Goal: Transaction & Acquisition: Purchase product/service

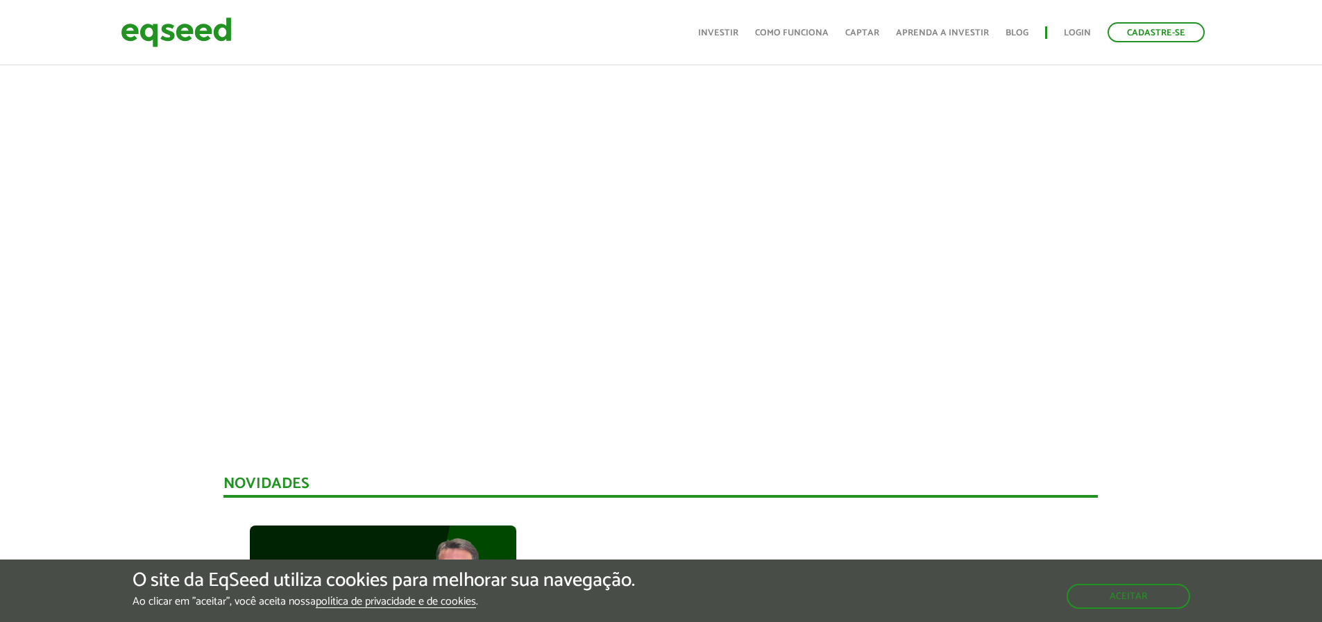
scroll to position [1727, 0]
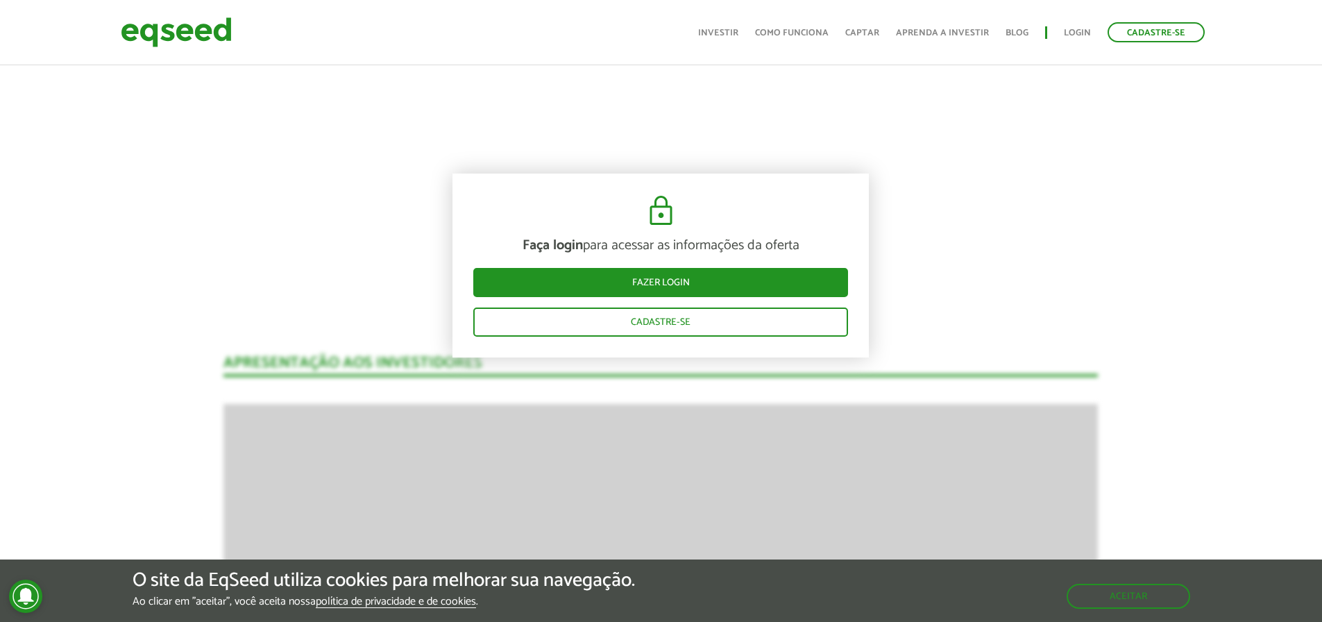
click at [657, 198] on img at bounding box center [661, 210] width 34 height 33
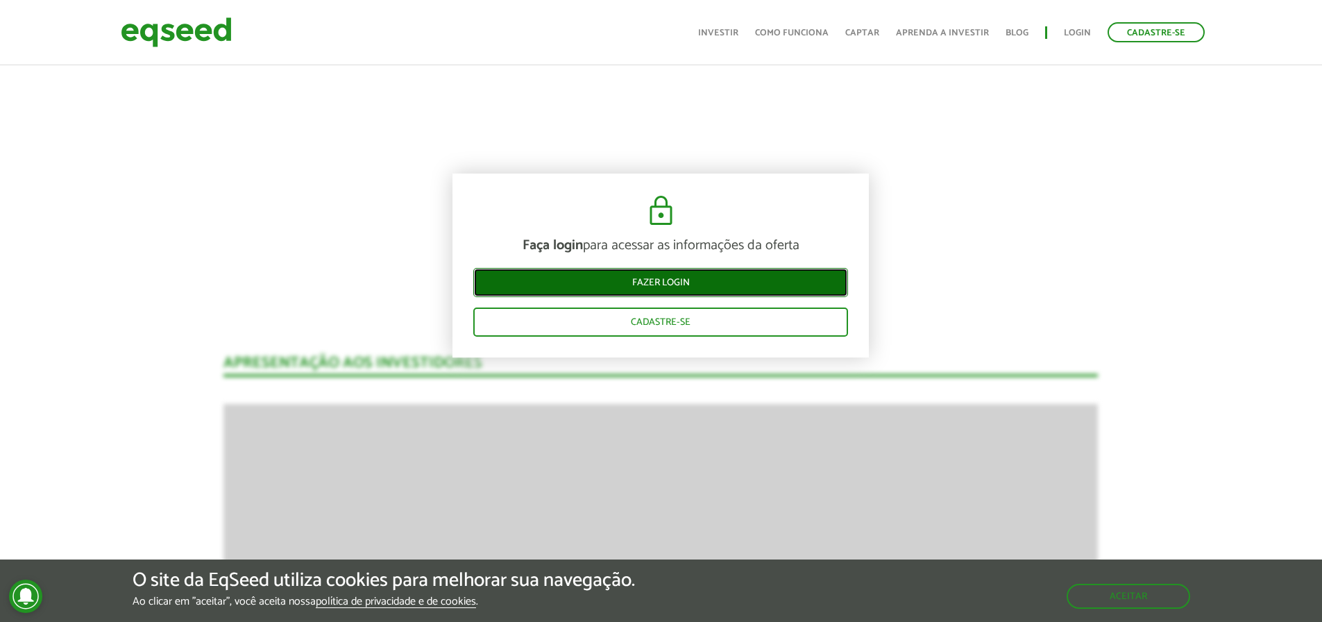
click at [676, 284] on link "Fazer login" at bounding box center [660, 282] width 375 height 29
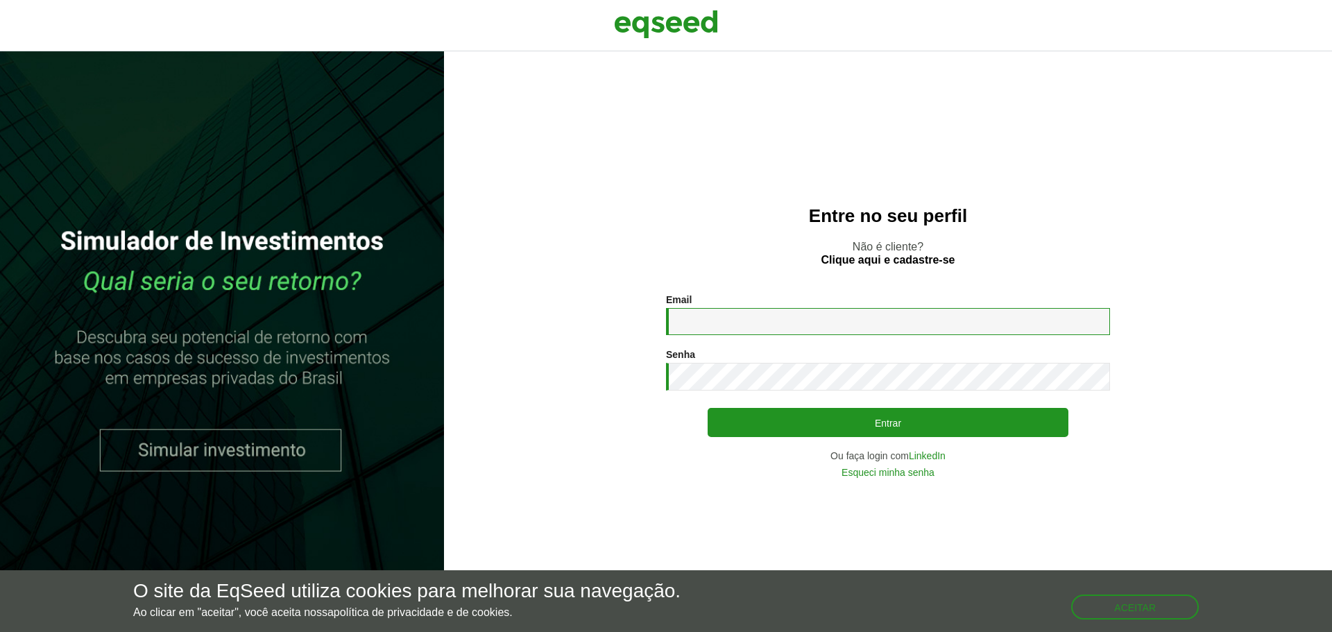
click at [733, 318] on input "Email *" at bounding box center [888, 321] width 444 height 27
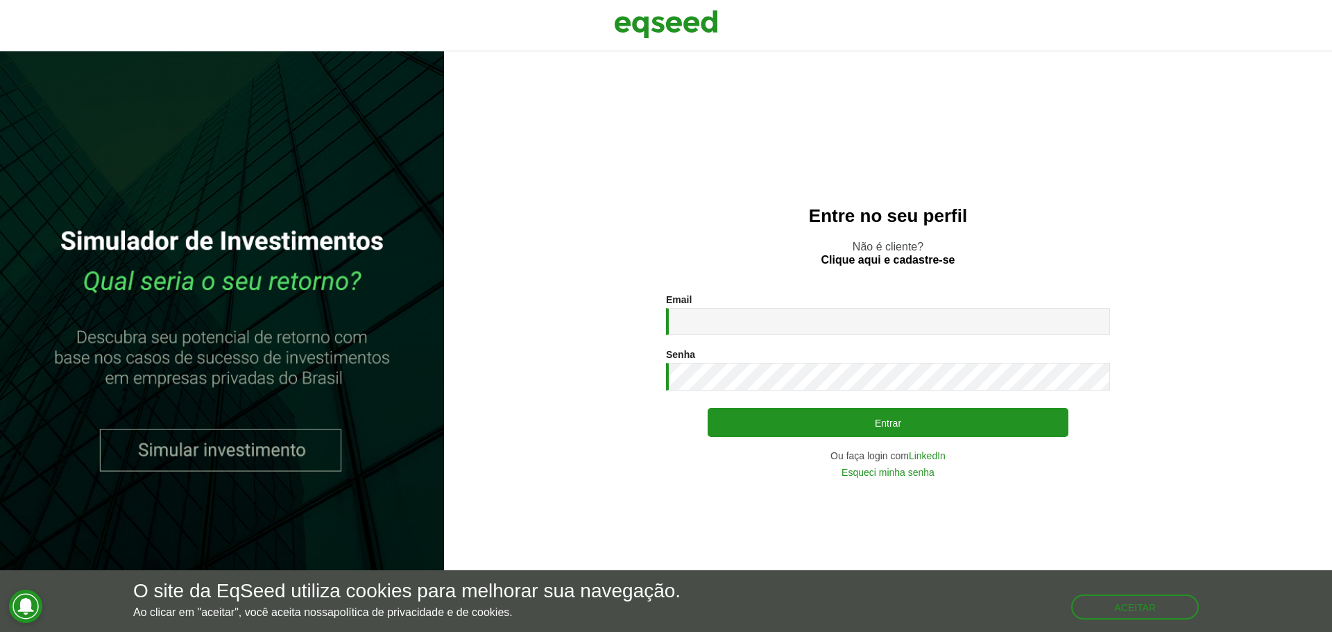
click at [581, 310] on section "Email * Digite seu endereço de e-mail. Senha * Digite a senha que será usada em…" at bounding box center [888, 385] width 833 height 183
click at [773, 313] on input "Email *" at bounding box center [888, 321] width 444 height 27
type input "**********"
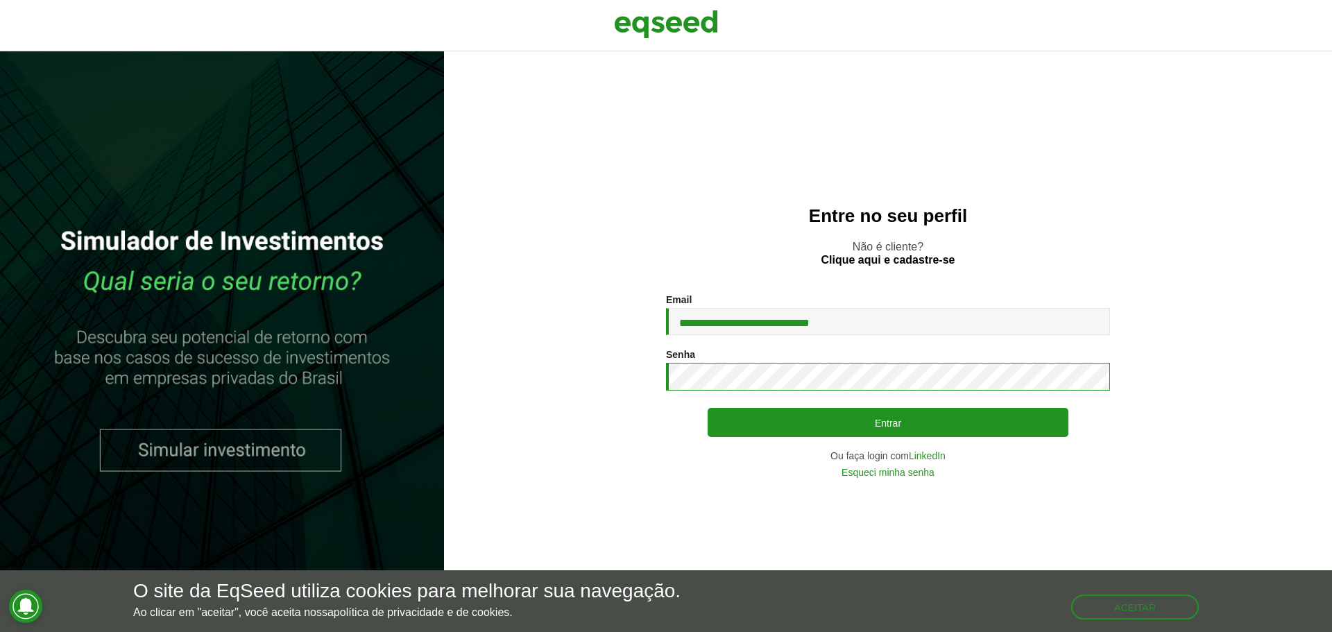
click at [708, 408] on button "Entrar" at bounding box center [888, 422] width 361 height 29
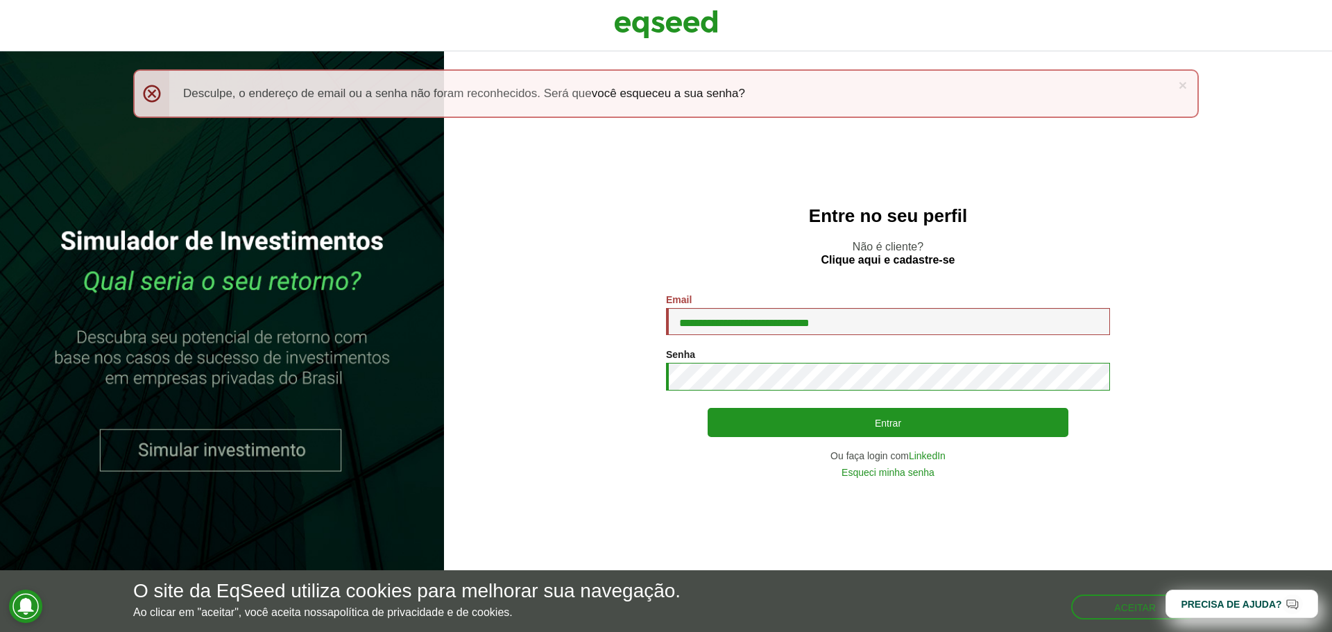
click at [708, 408] on button "Entrar" at bounding box center [888, 422] width 361 height 29
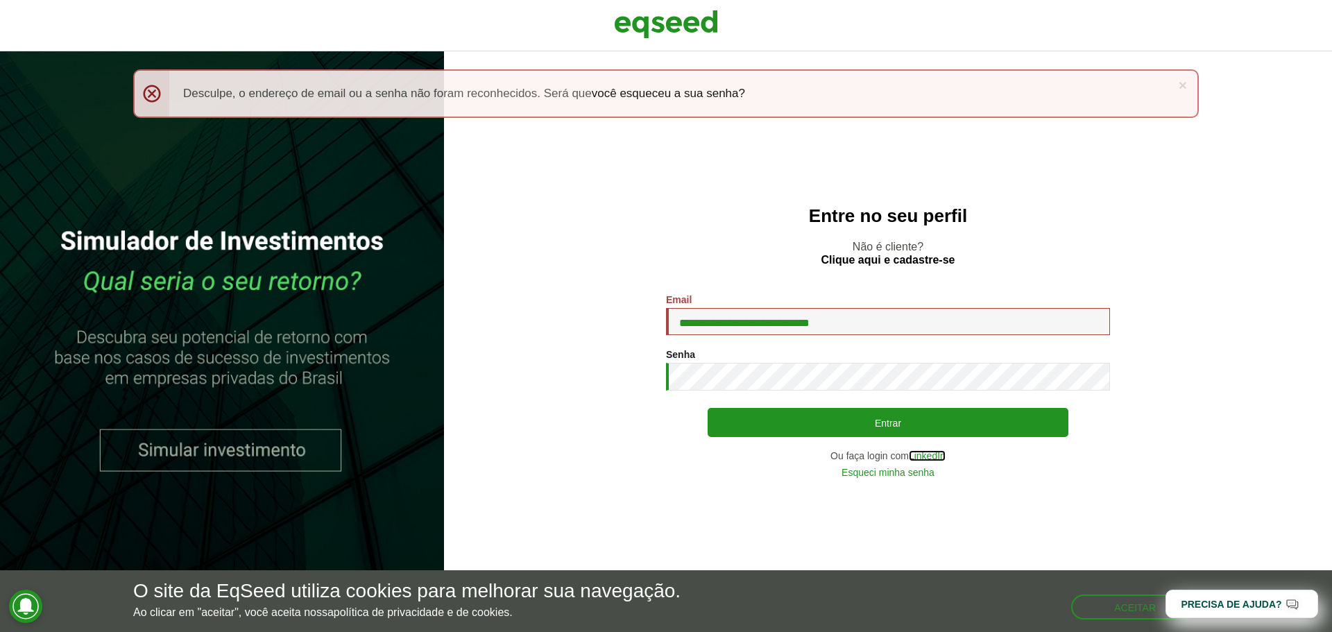
click at [931, 455] on link "LinkedIn" at bounding box center [927, 456] width 37 height 10
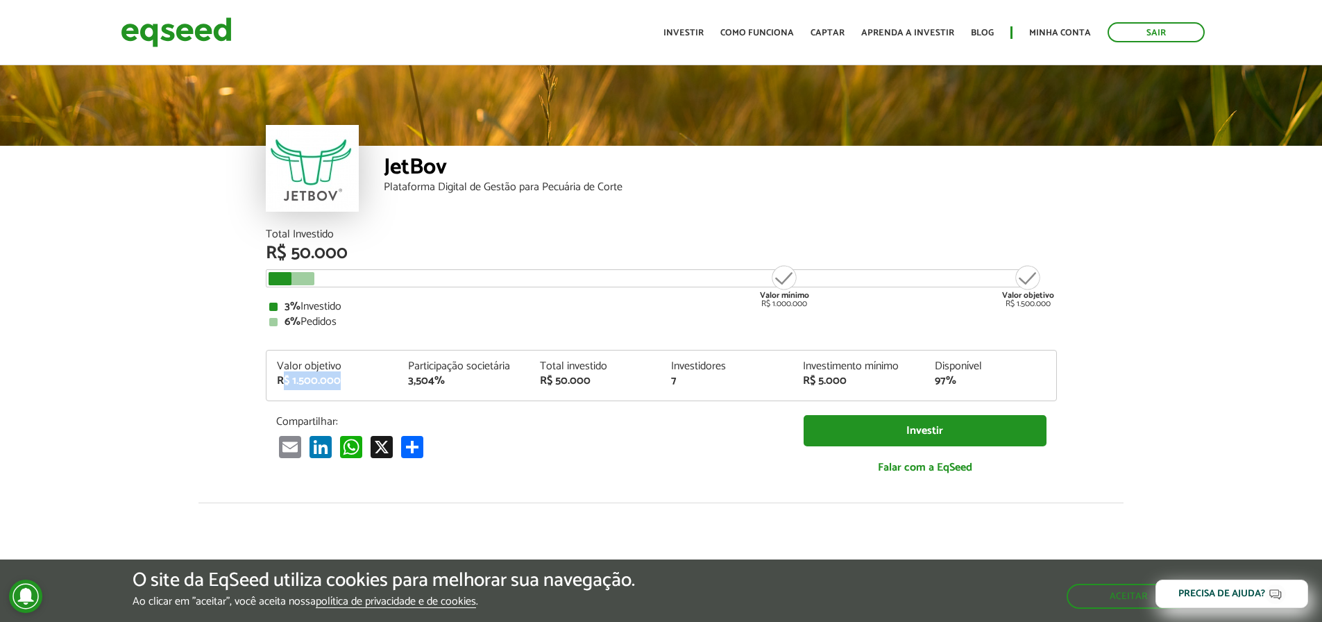
drag, startPoint x: 355, startPoint y: 375, endPoint x: 275, endPoint y: 373, distance: 80.5
click at [275, 373] on div "Valor objetivo R$ 1.500.000" at bounding box center [332, 374] width 132 height 26
drag, startPoint x: 381, startPoint y: 163, endPoint x: 628, endPoint y: 180, distance: 247.6
click at [628, 180] on div "JetBov Plataforma Digital de Gestão para Pecuária de Corte" at bounding box center [661, 187] width 791 height 83
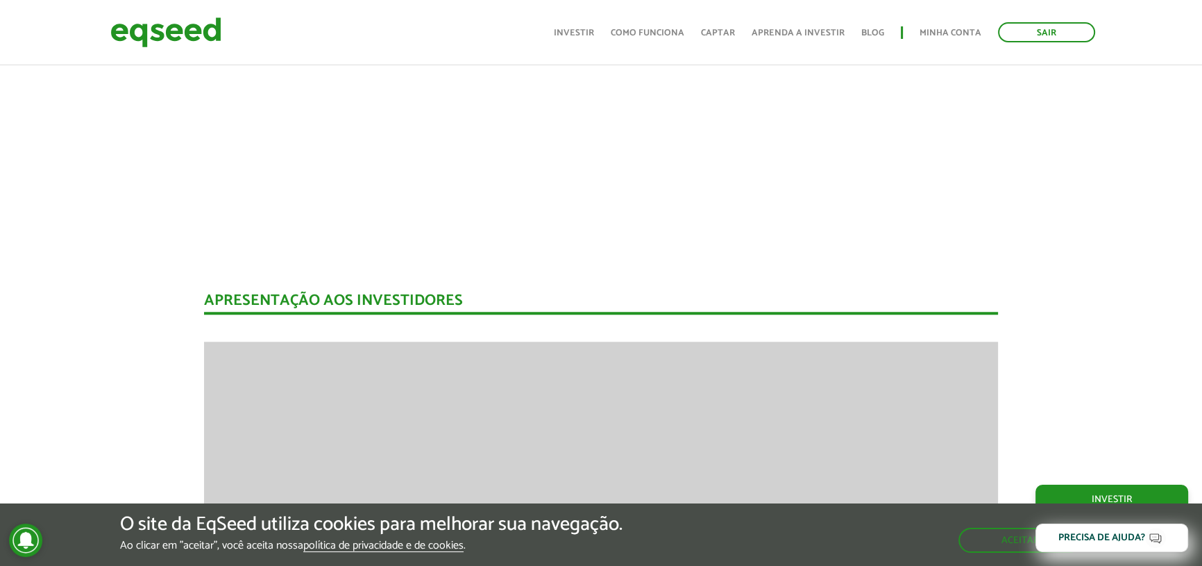
scroll to position [1546, 0]
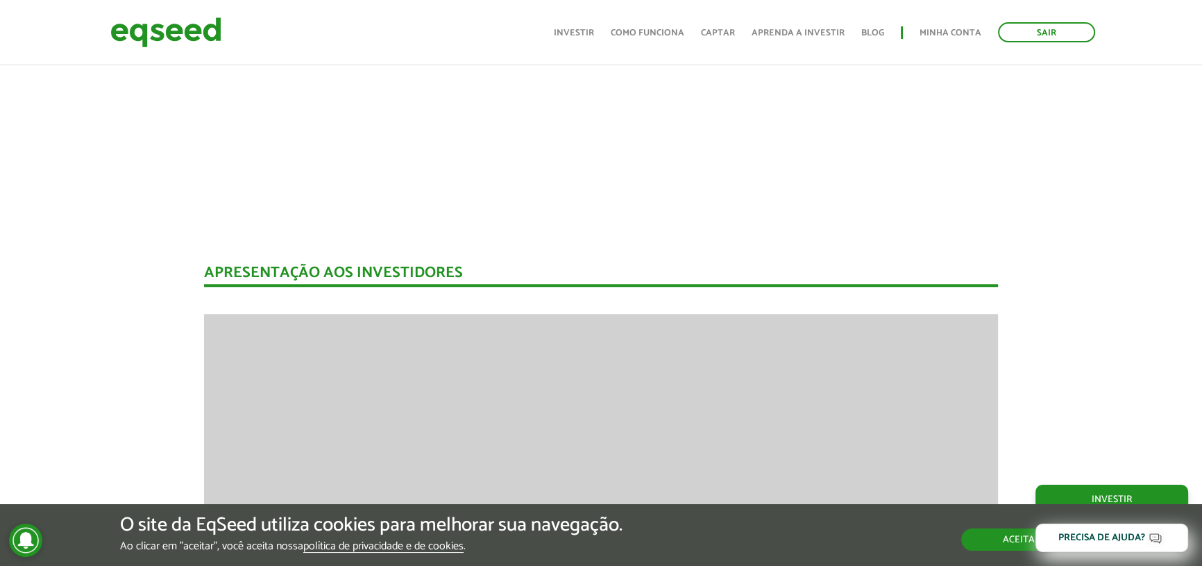
click at [1023, 541] on button "Aceitar" at bounding box center [1021, 539] width 121 height 22
